Goal: Task Accomplishment & Management: Manage account settings

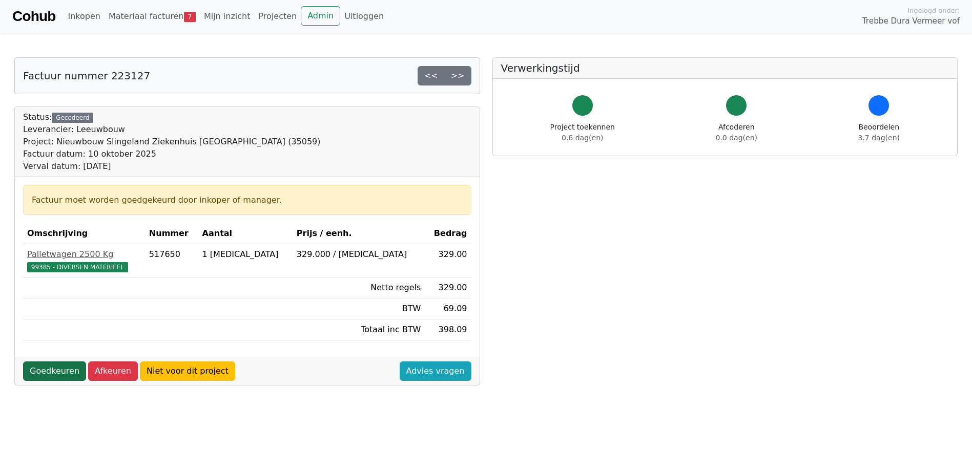
click at [60, 373] on link "Goedkeuren" at bounding box center [54, 371] width 63 height 19
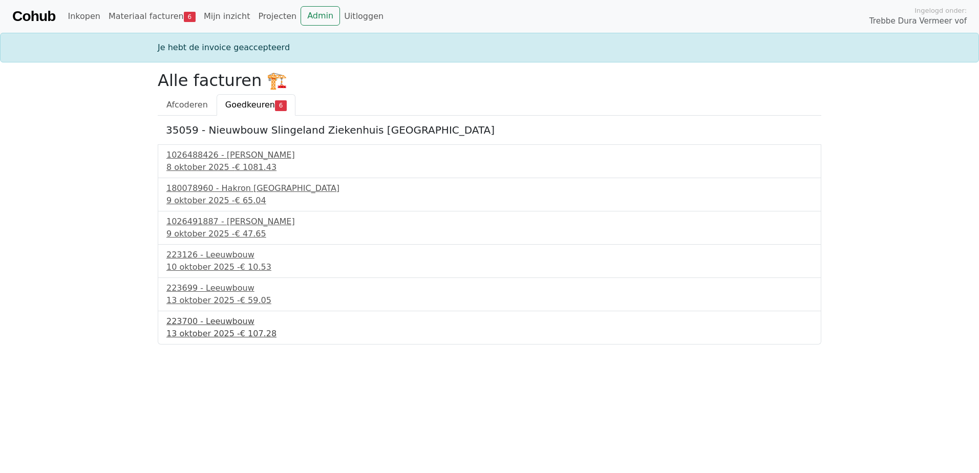
click at [216, 330] on div "13 oktober 2025 - € 107.28" at bounding box center [489, 334] width 646 height 12
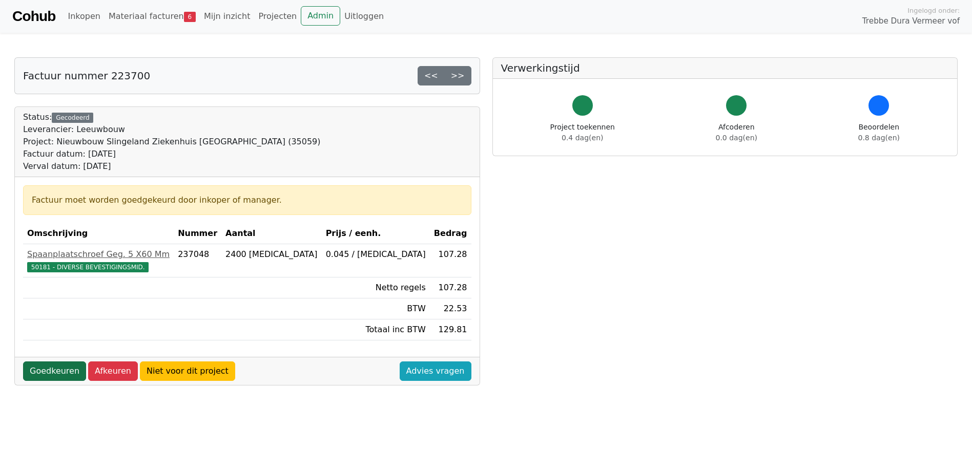
click at [62, 369] on link "Goedkeuren" at bounding box center [54, 371] width 63 height 19
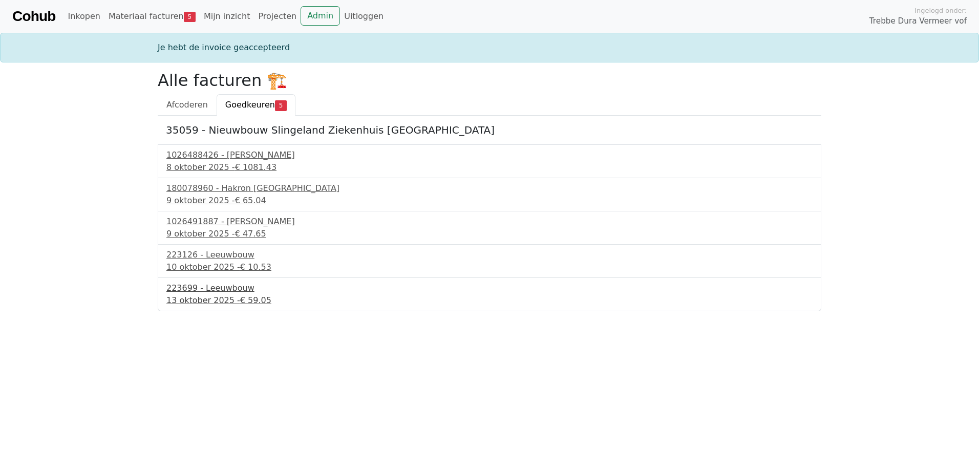
click at [200, 297] on div "13 oktober 2025 - € 59.05" at bounding box center [489, 301] width 646 height 12
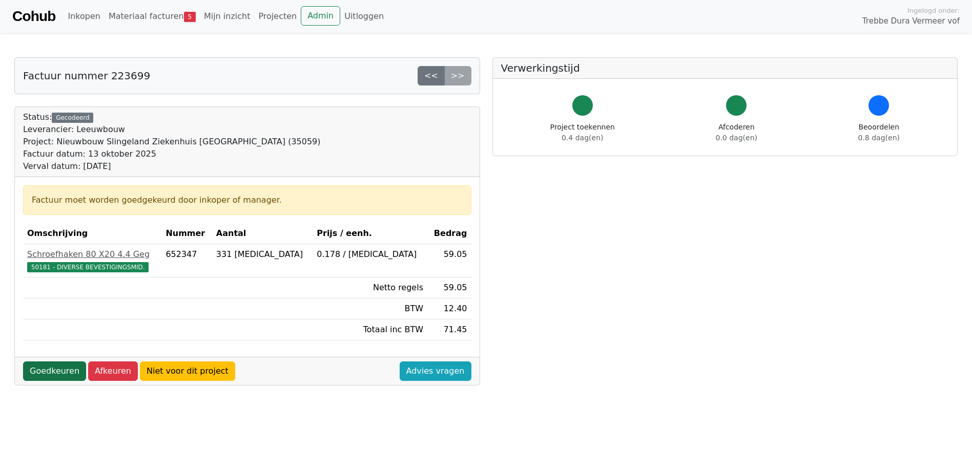
click at [49, 369] on link "Goedkeuren" at bounding box center [54, 371] width 63 height 19
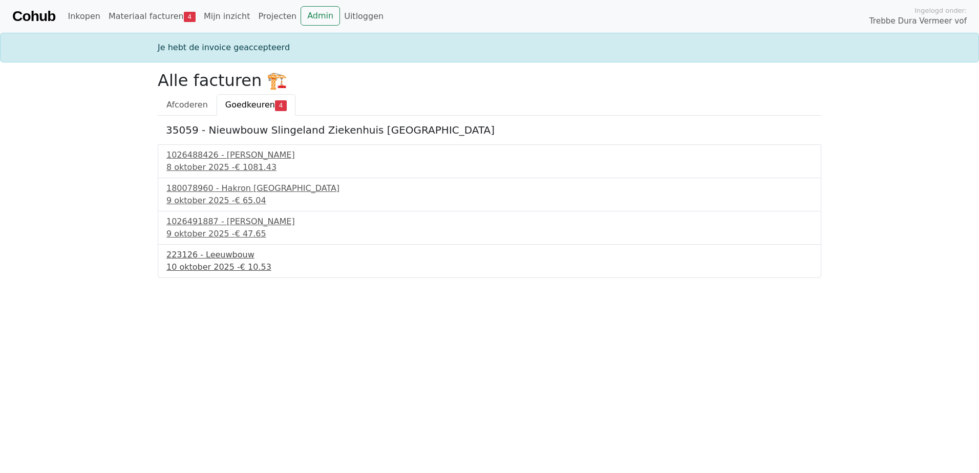
click at [221, 262] on div "10 oktober 2025 - € 10.53" at bounding box center [489, 267] width 646 height 12
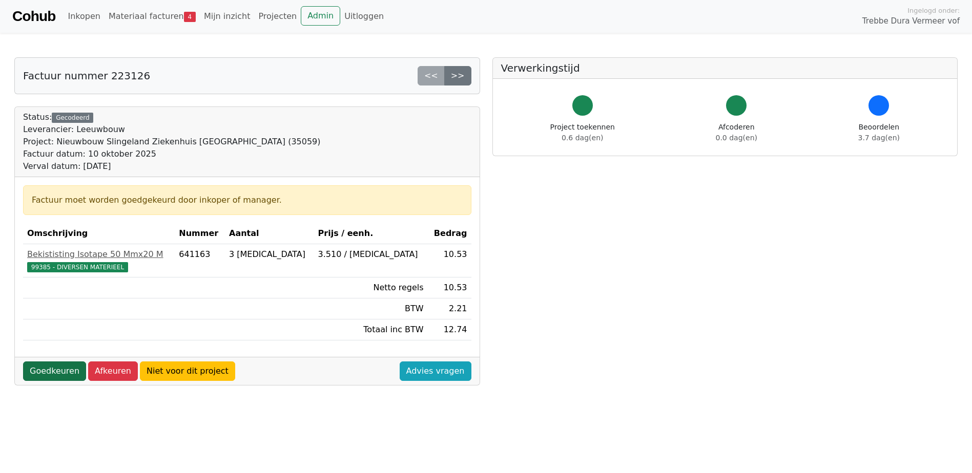
click at [65, 371] on link "Goedkeuren" at bounding box center [54, 371] width 63 height 19
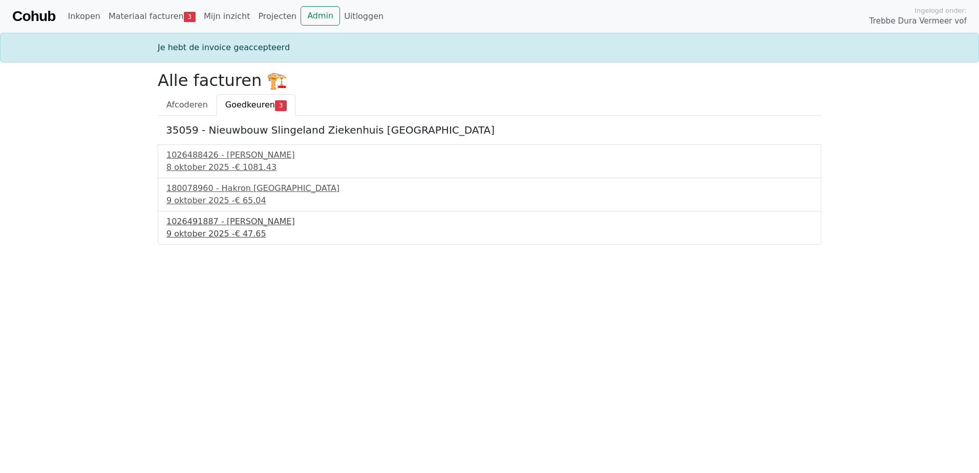
click at [240, 234] on span "€ 47.65" at bounding box center [250, 234] width 31 height 10
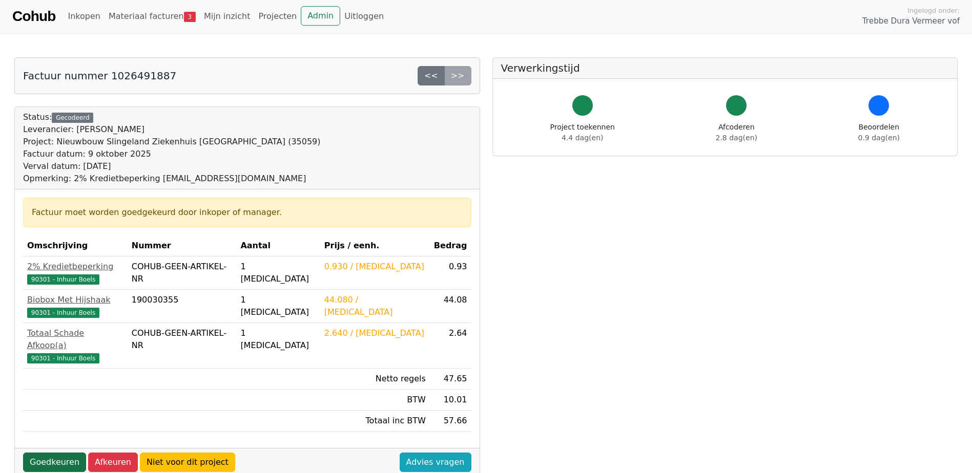
click at [53, 453] on link "Goedkeuren" at bounding box center [54, 462] width 63 height 19
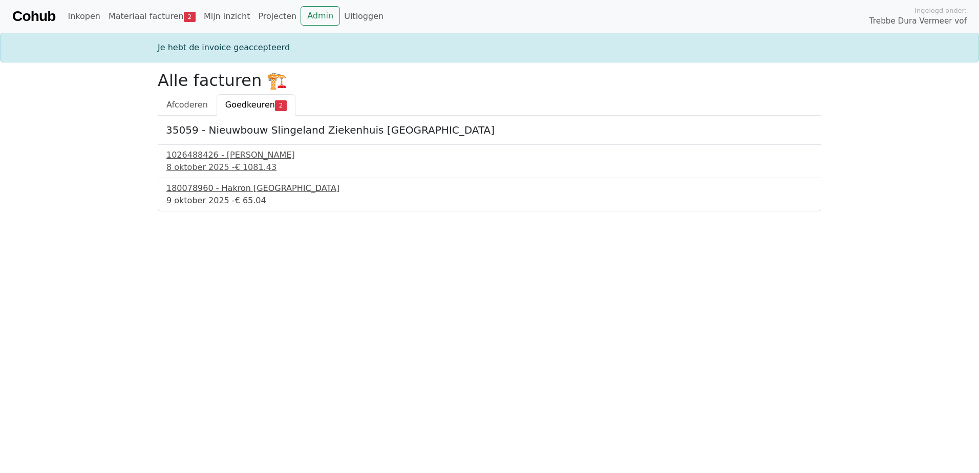
click at [223, 193] on div "180078960 - Hakron [GEOGRAPHIC_DATA]" at bounding box center [489, 188] width 646 height 12
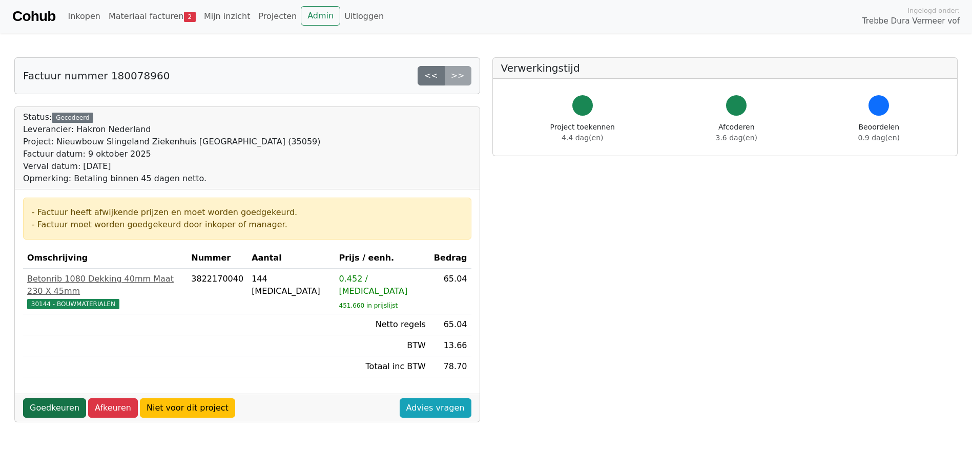
click at [60, 399] on link "Goedkeuren" at bounding box center [54, 408] width 63 height 19
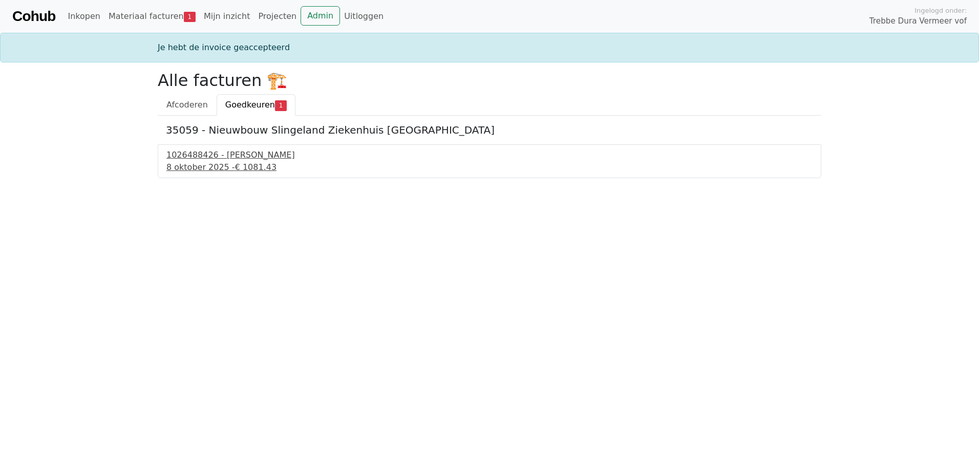
click at [230, 157] on div "1026488426 - [PERSON_NAME]" at bounding box center [489, 155] width 646 height 12
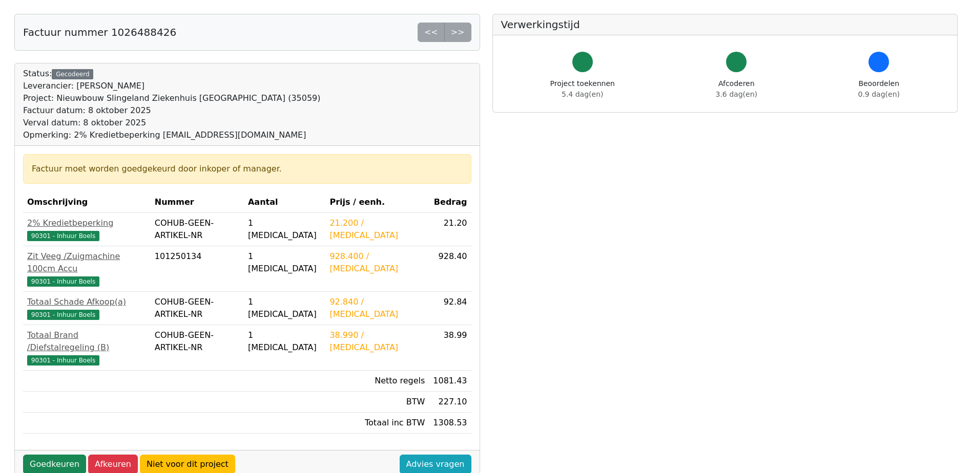
scroll to position [205, 0]
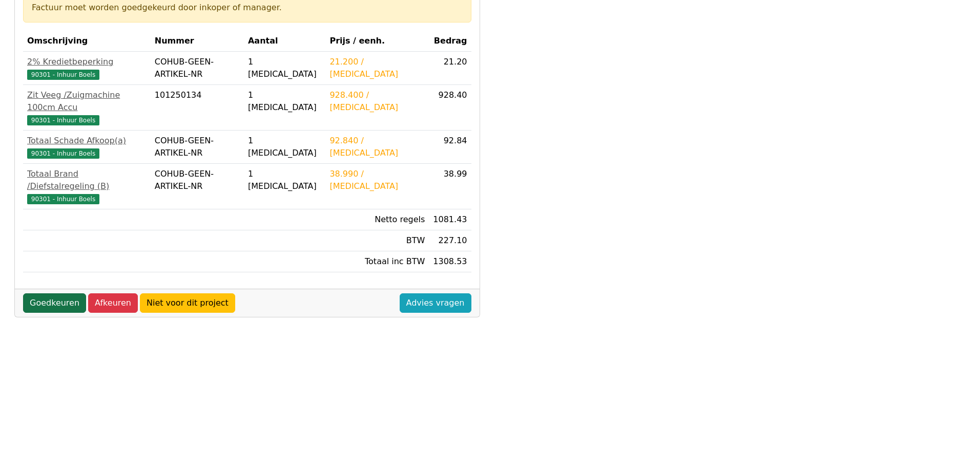
click at [45, 294] on link "Goedkeuren" at bounding box center [54, 303] width 63 height 19
